Goal: Navigation & Orientation: Find specific page/section

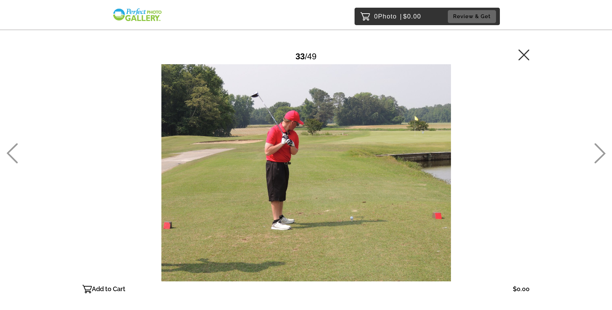
click at [522, 55] on icon at bounding box center [523, 54] width 11 height 11
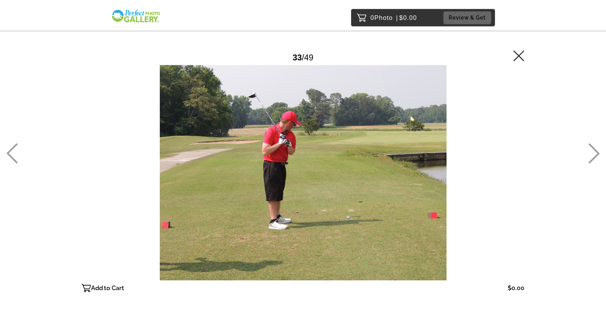
scroll to position [32, 0]
